Goal: Transaction & Acquisition: Purchase product/service

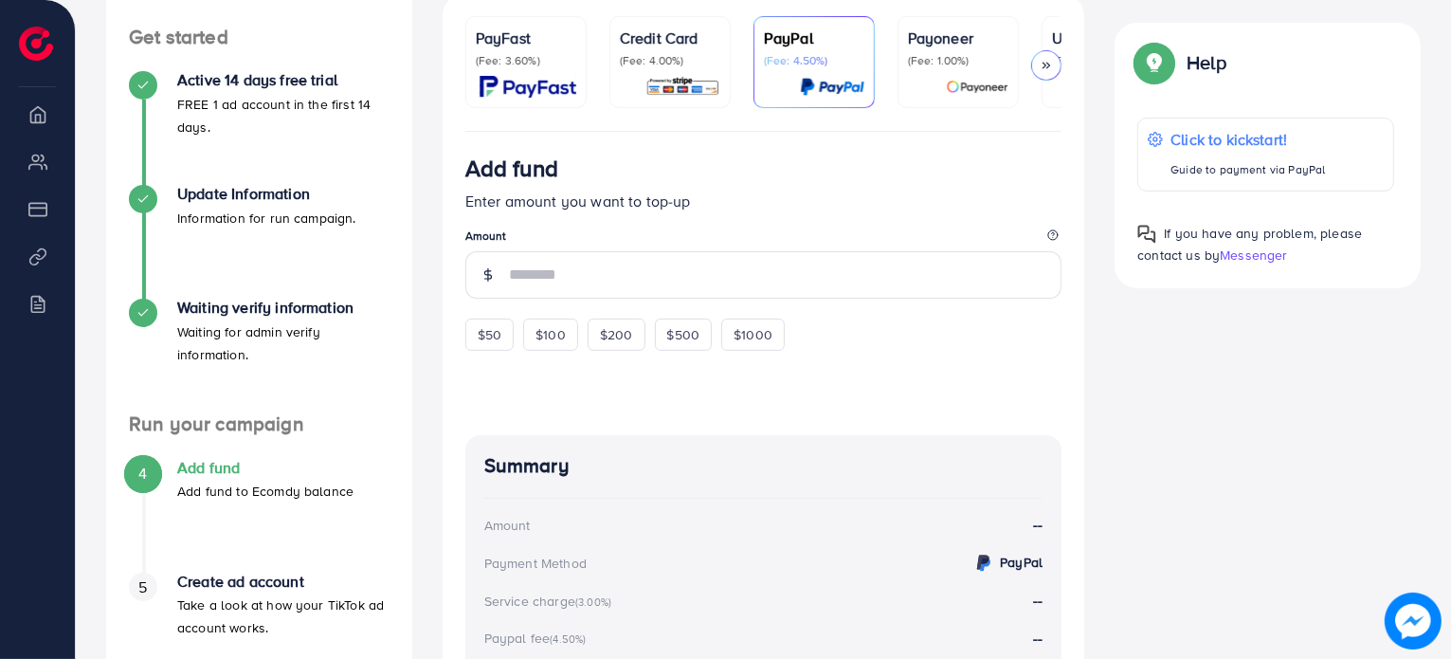
scroll to position [299, 0]
click at [1048, 70] on icon at bounding box center [1045, 65] width 13 height 13
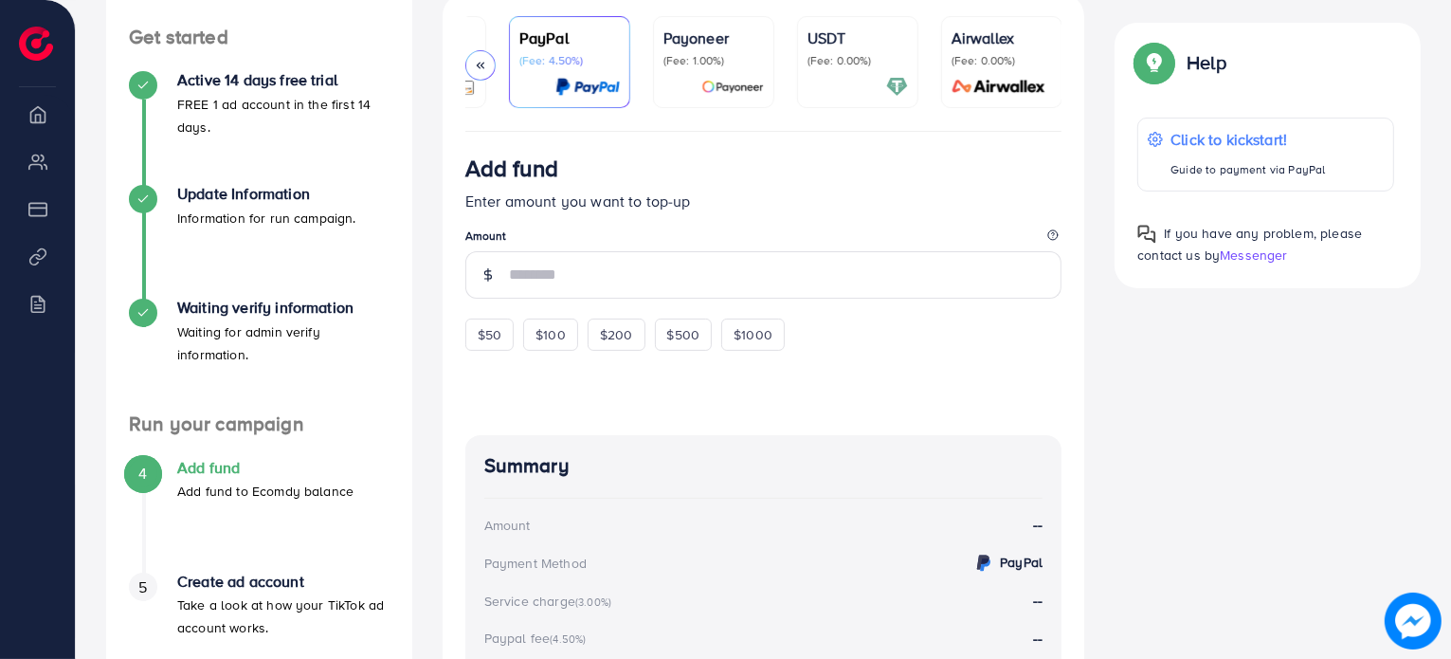
scroll to position [0, 0]
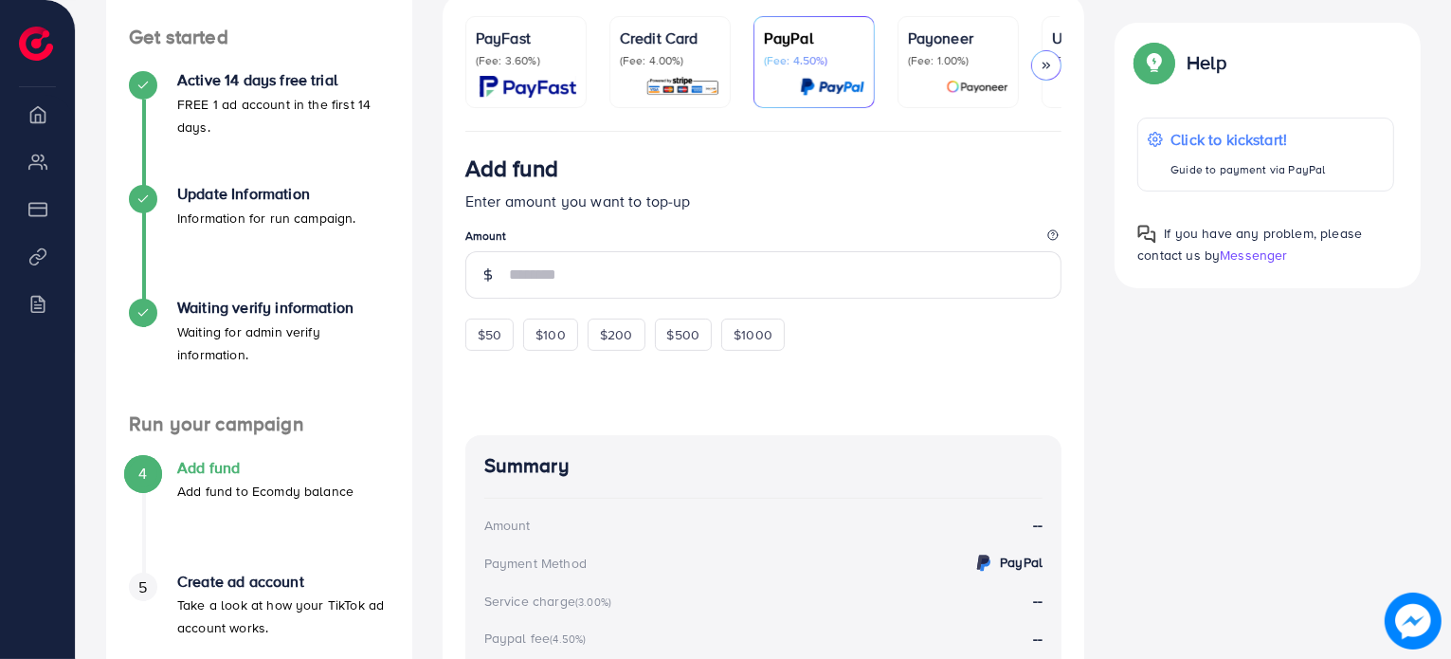
click at [474, 62] on link "PayFast (Fee: 3.60%)" at bounding box center [525, 62] width 121 height 92
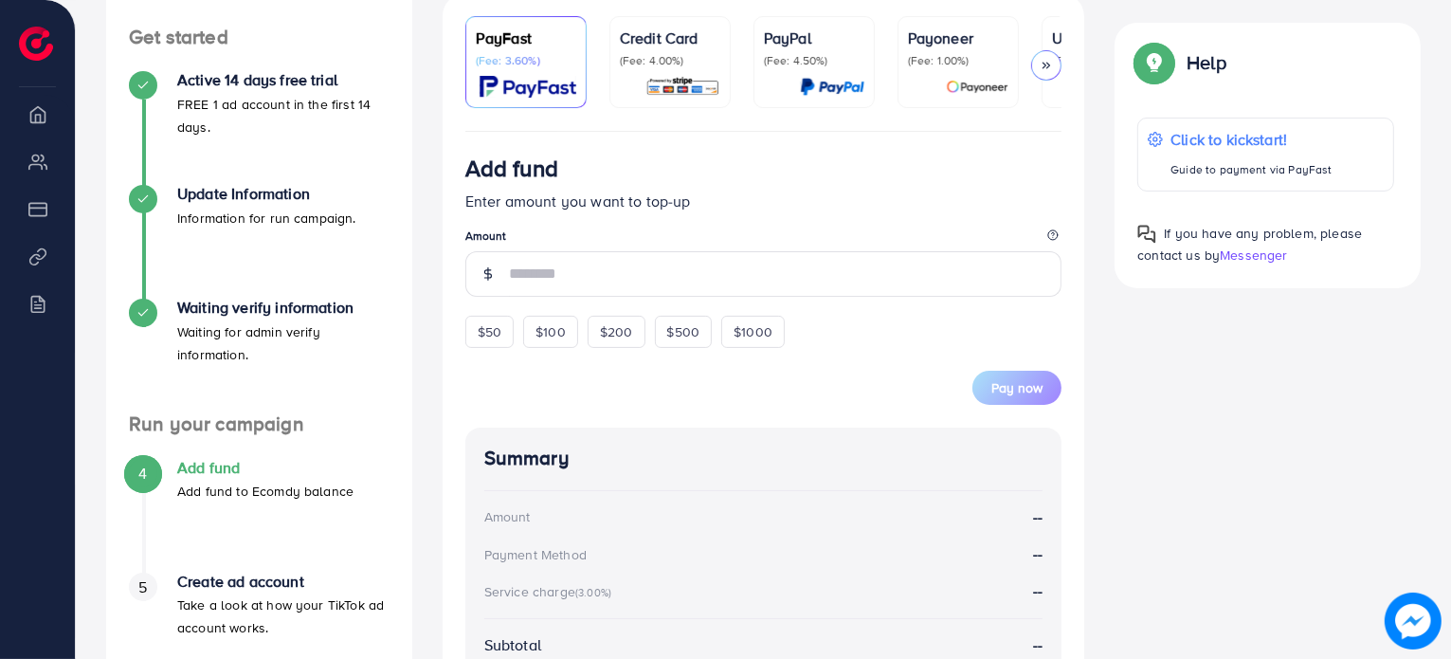
click at [561, 44] on p "PayFast" at bounding box center [526, 38] width 100 height 23
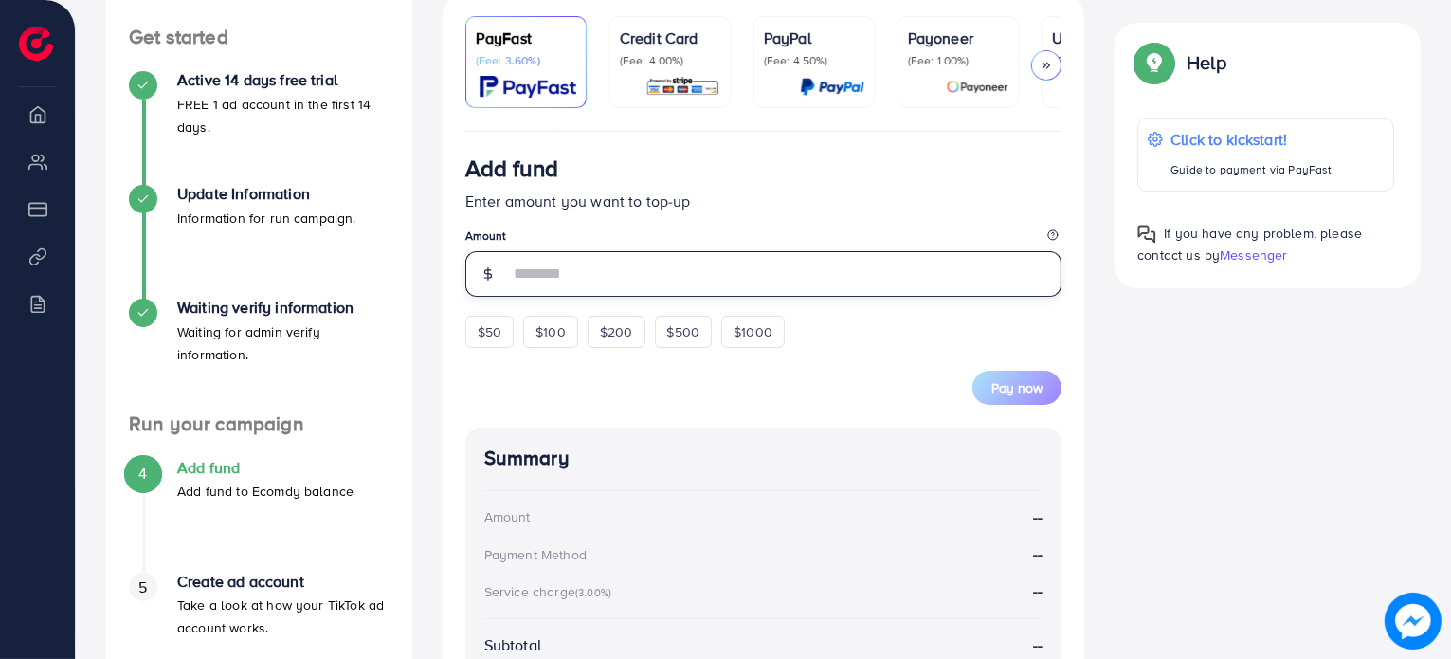
click at [585, 279] on input "number" at bounding box center [785, 273] width 553 height 45
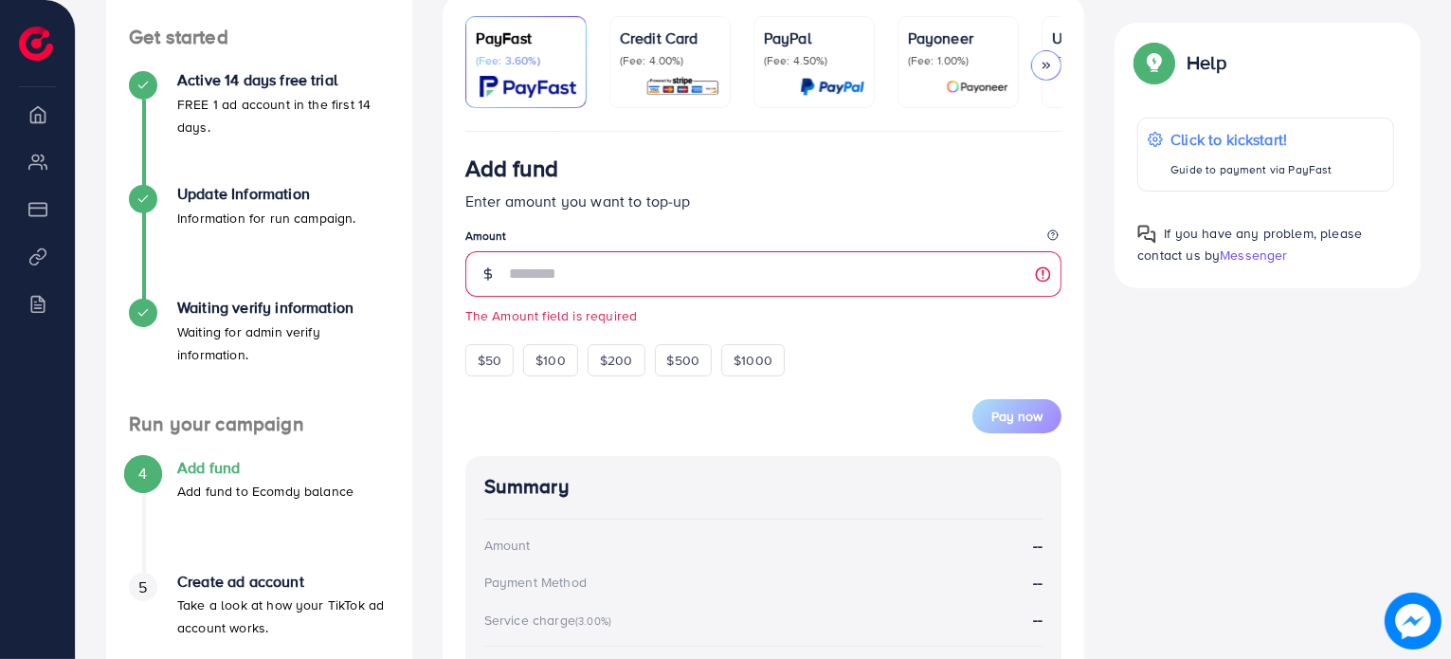
click at [563, 86] on img at bounding box center [527, 87] width 97 height 22
click at [558, 65] on p "(Fee: 3.60%)" at bounding box center [526, 60] width 100 height 15
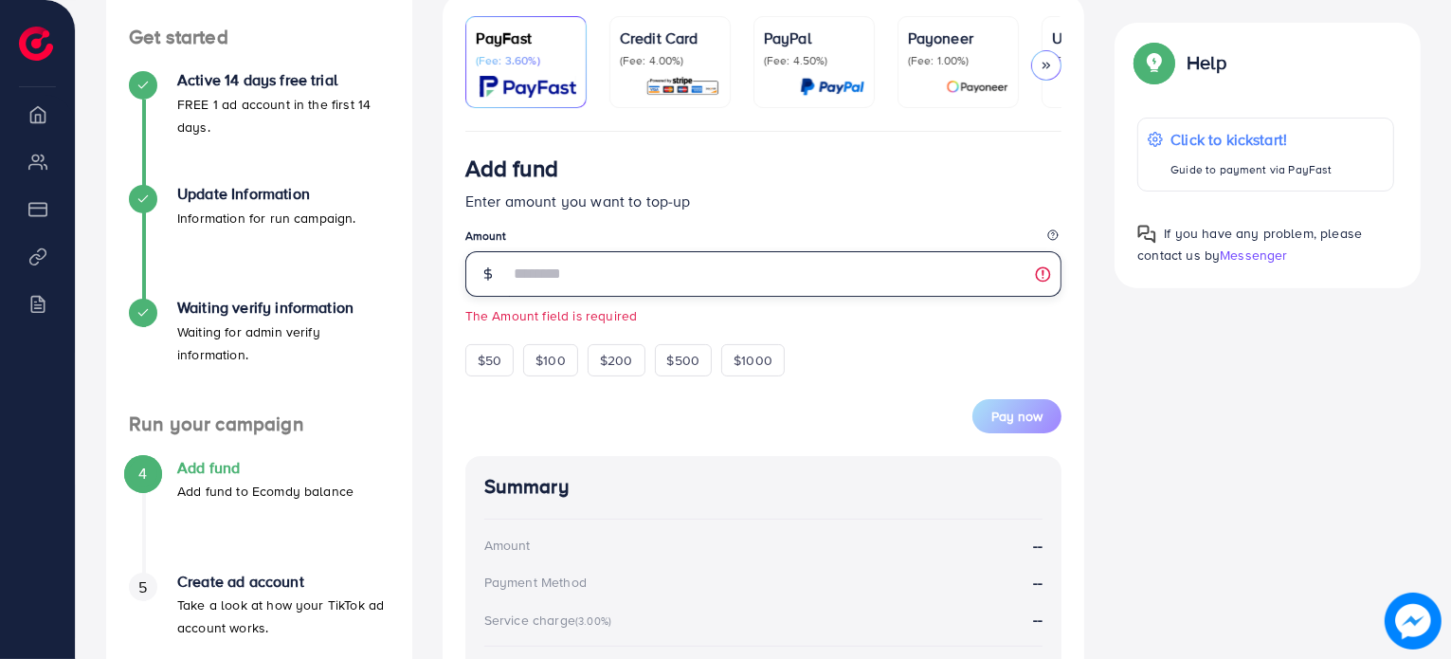
click at [560, 288] on input "number" at bounding box center [785, 273] width 553 height 45
click at [575, 275] on input "number" at bounding box center [785, 273] width 553 height 45
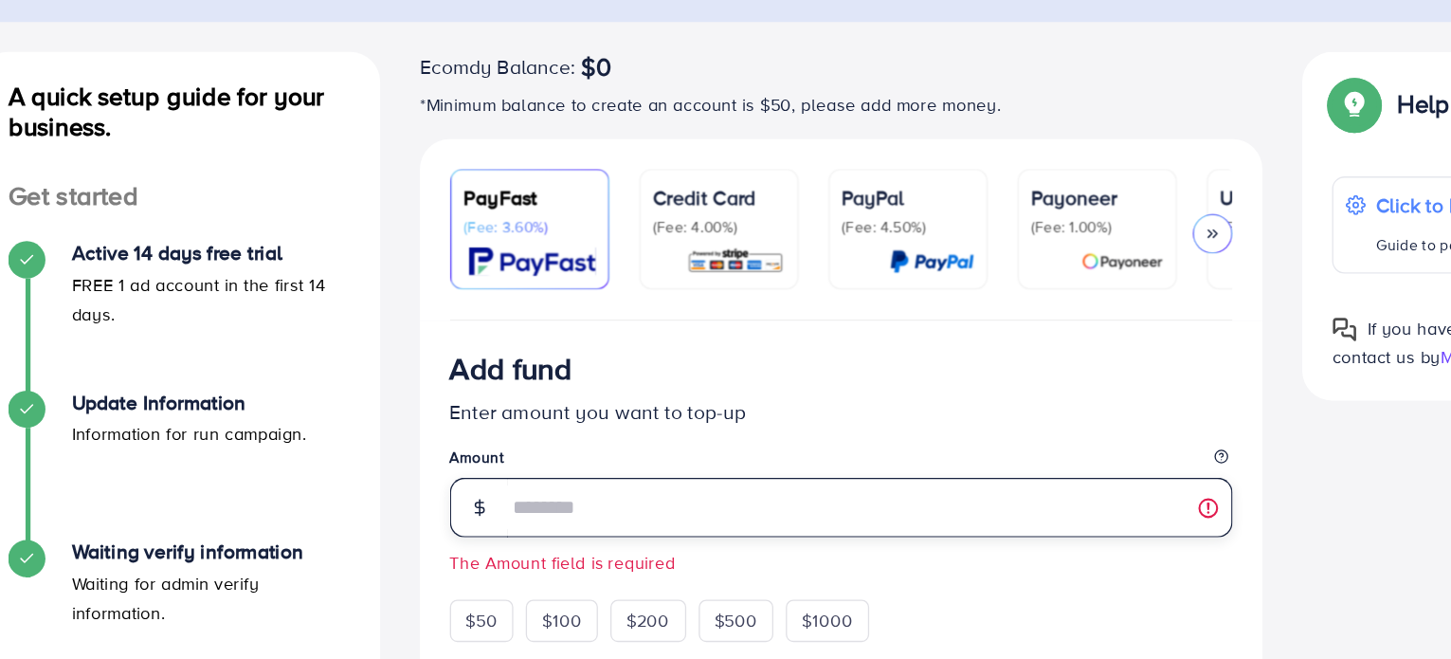
scroll to position [129, 0]
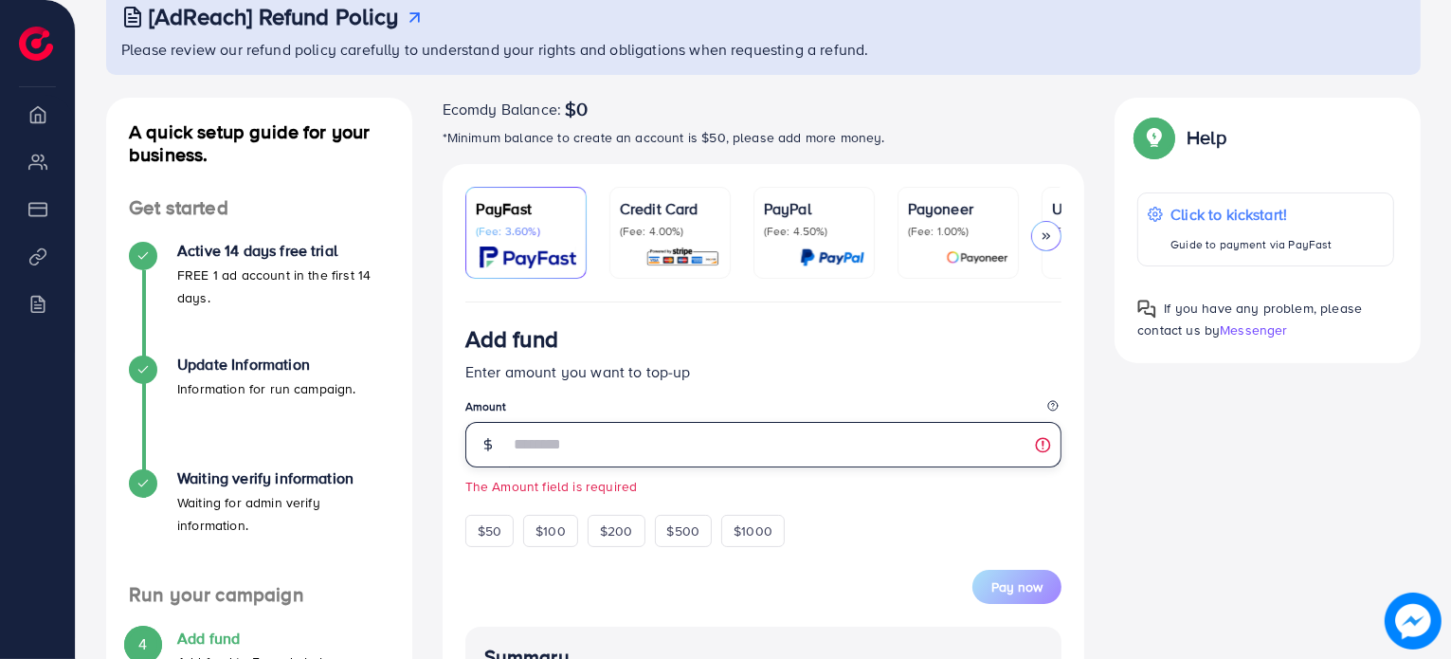
click at [540, 442] on input "number" at bounding box center [785, 444] width 553 height 45
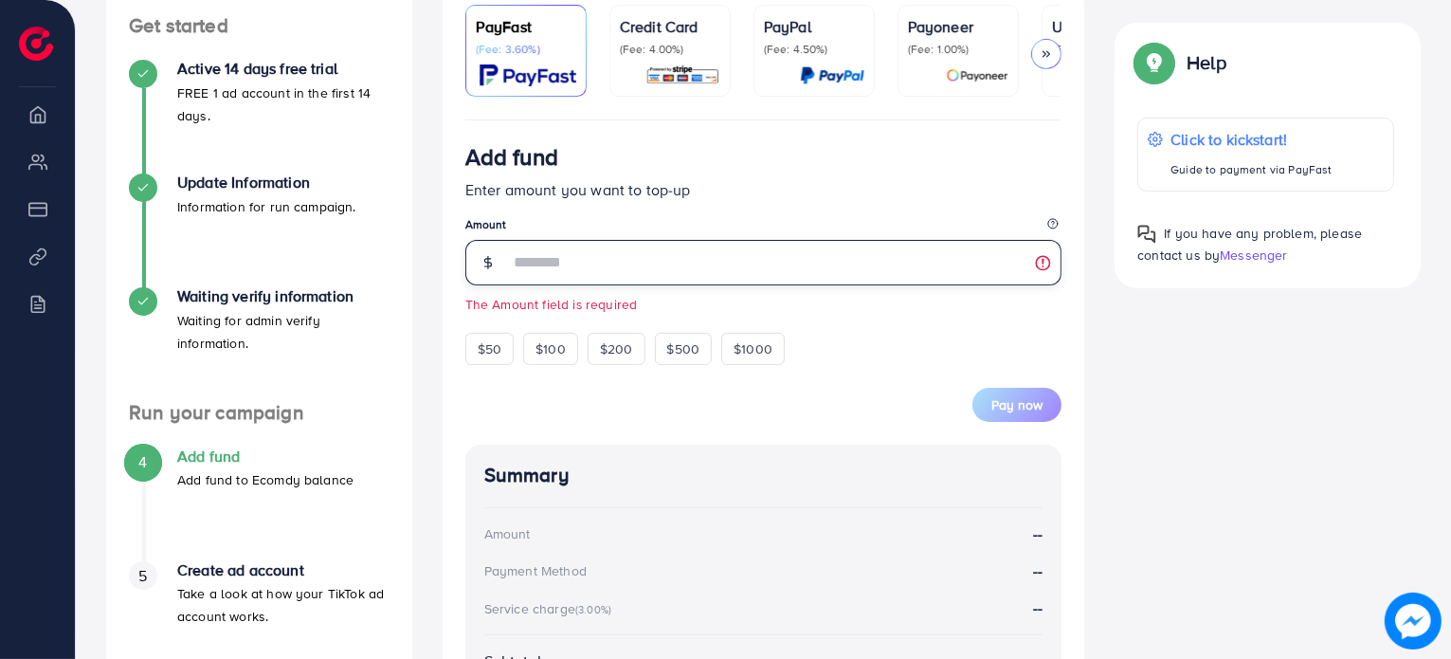
scroll to position [262, 0]
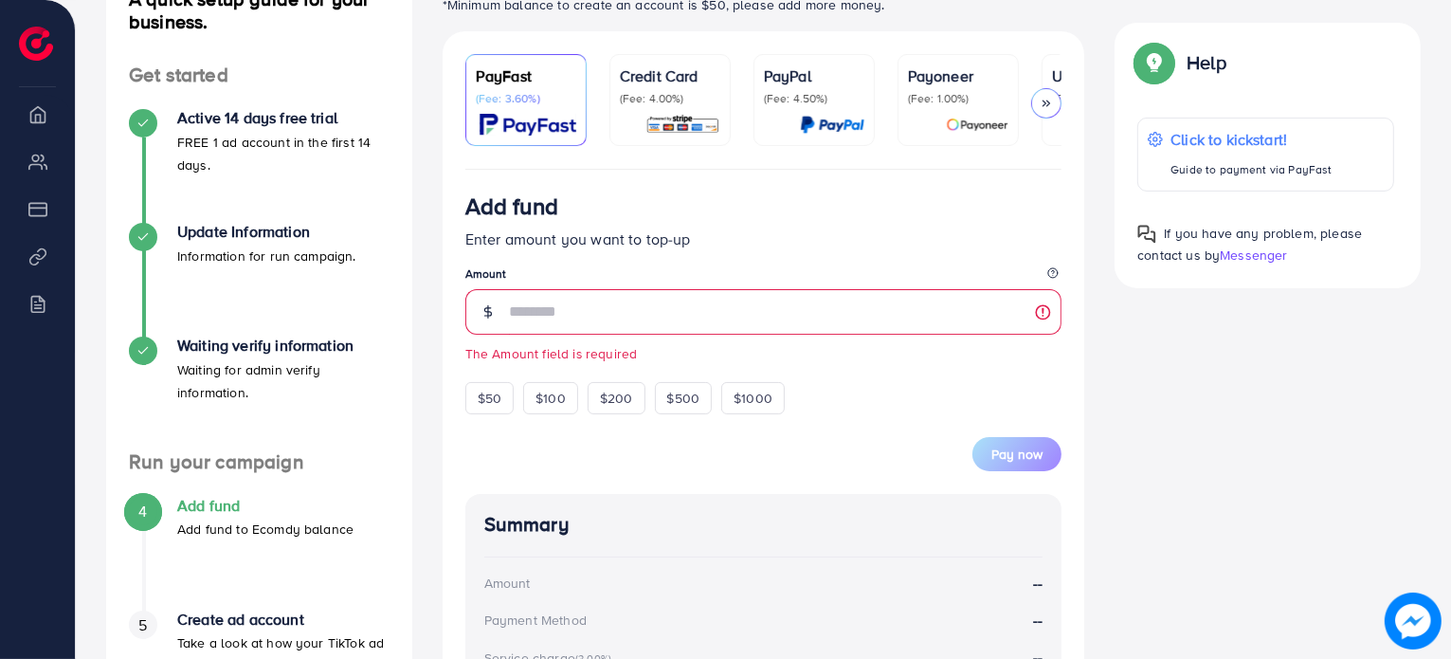
click at [720, 249] on p "Enter amount you want to top-up" at bounding box center [763, 238] width 597 height 23
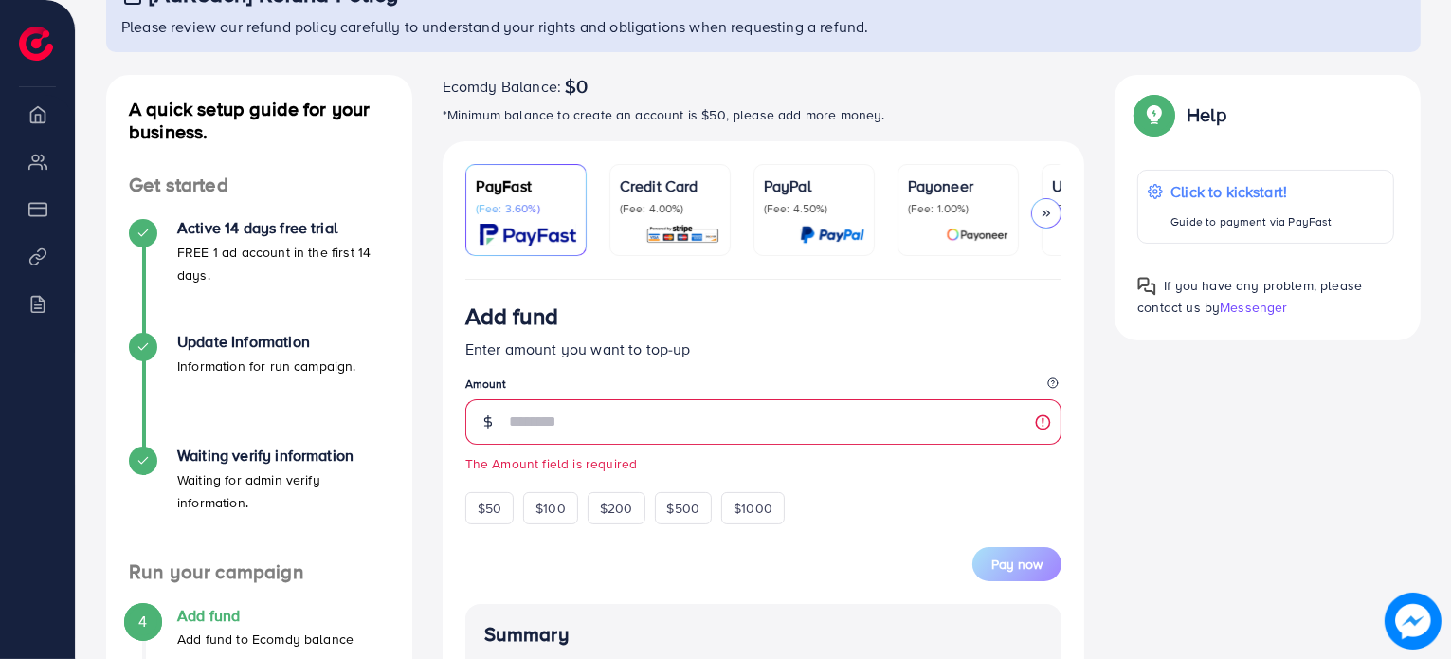
scroll to position [0, 0]
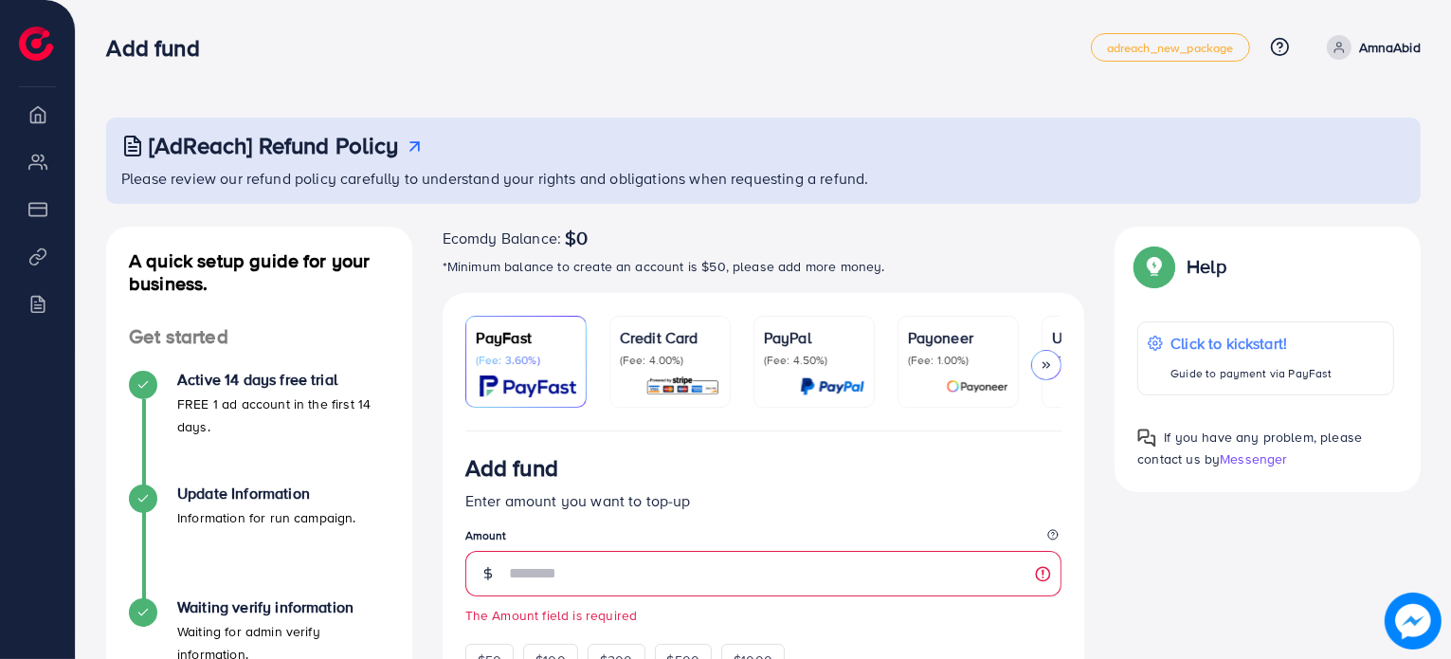
click at [1328, 45] on span at bounding box center [1339, 47] width 25 height 25
click at [1055, 88] on div "[AdReach] Refund Policy Please review our refund policy carefully to understand…" at bounding box center [763, 667] width 1375 height 1334
click at [531, 375] on img at bounding box center [527, 386] width 97 height 22
click at [586, 568] on input "number" at bounding box center [785, 573] width 553 height 45
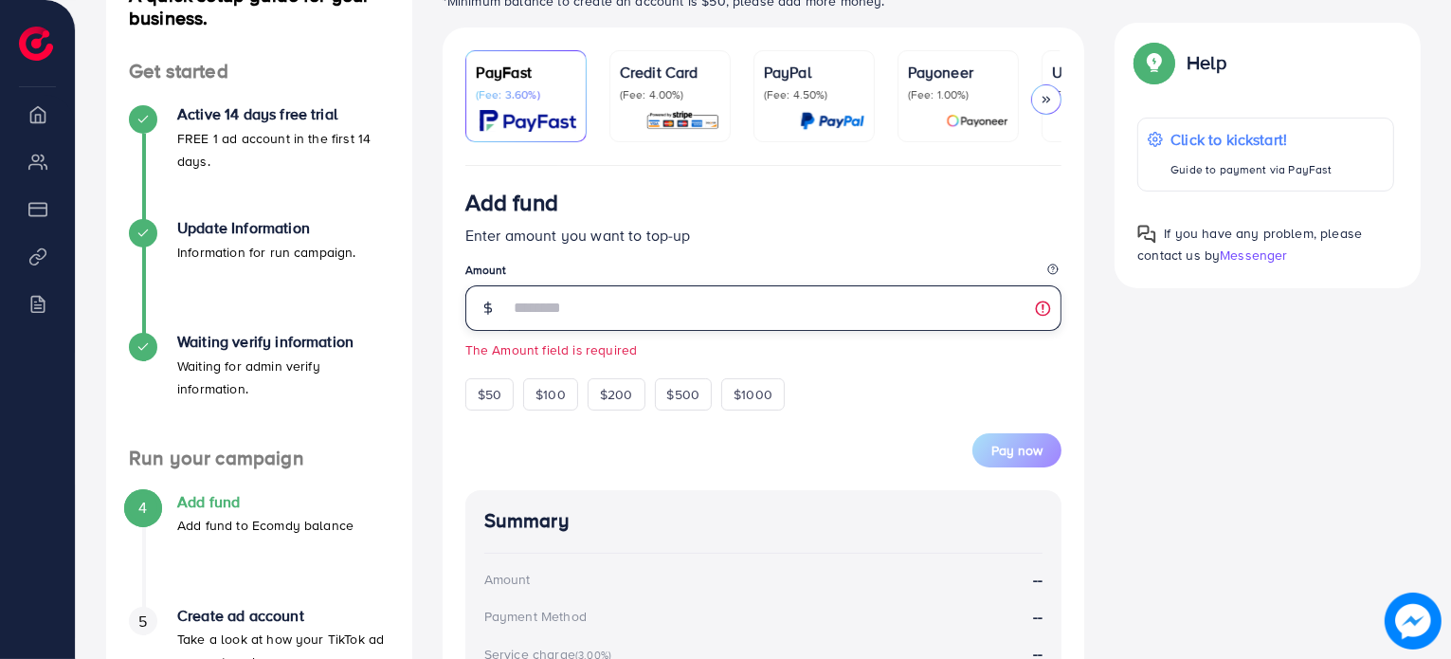
scroll to position [271, 0]
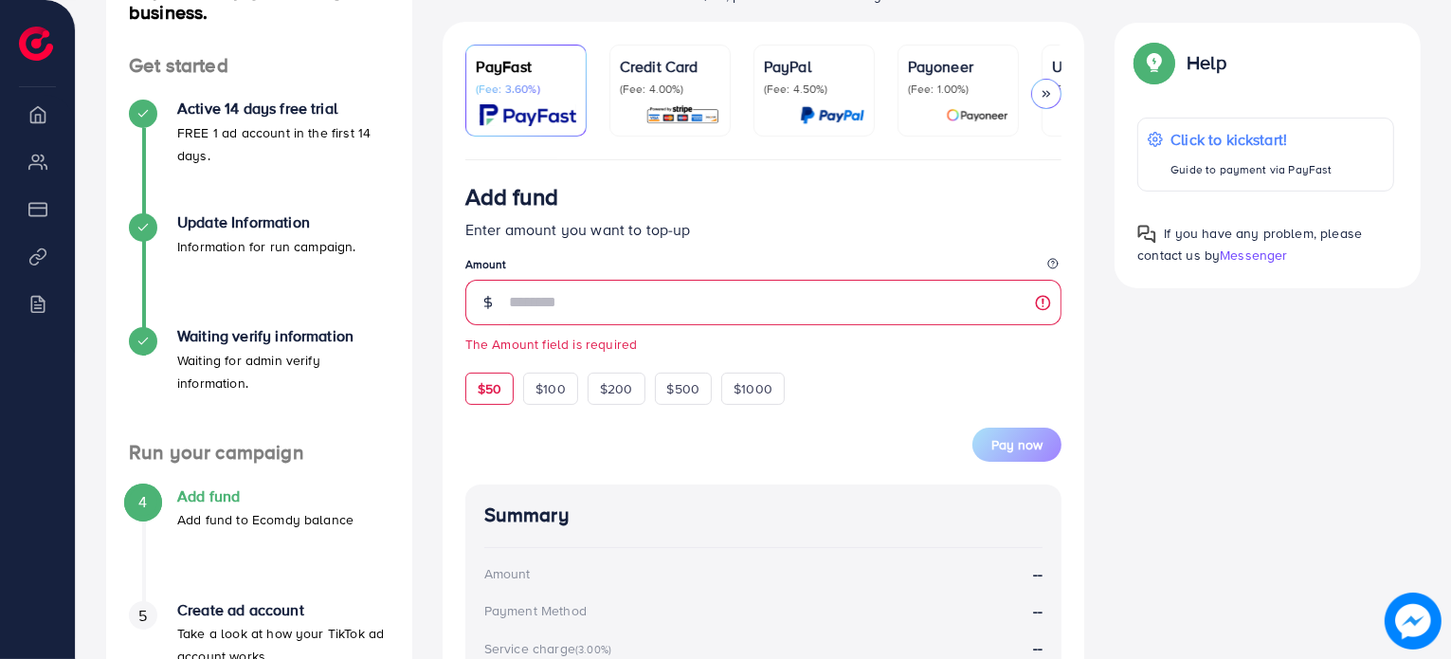
click at [489, 386] on span "$50" at bounding box center [490, 388] width 24 height 19
type input "**"
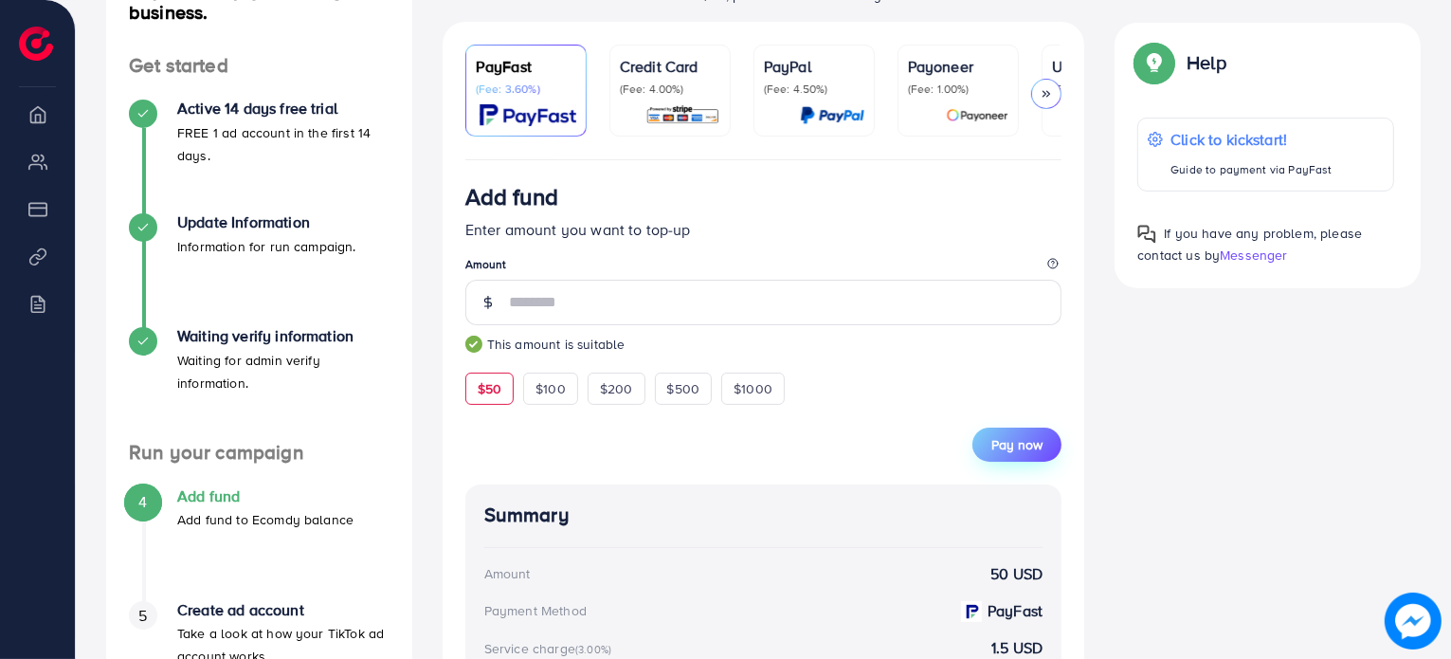
click at [1020, 454] on span "Pay now" at bounding box center [1016, 444] width 51 height 19
